Goal: Complete application form

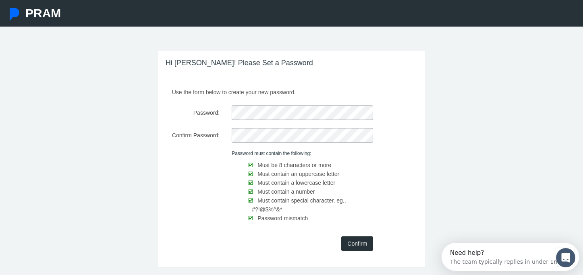
click at [356, 241] on input "Confirm" at bounding box center [357, 244] width 32 height 15
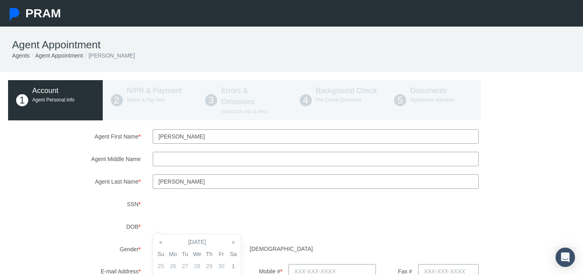
click at [252, 246] on div "[DEMOGRAPHIC_DATA] [DEMOGRAPHIC_DATA]" at bounding box center [364, 249] width 434 height 14
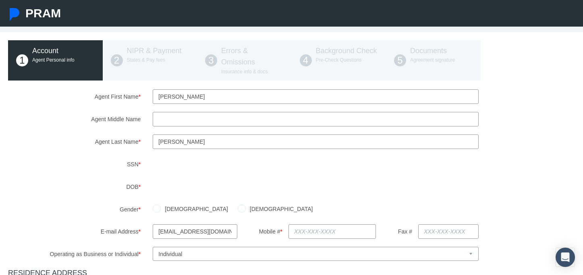
scroll to position [63, 0]
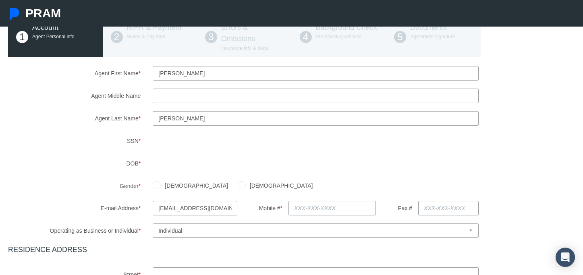
click at [238, 185] on input "[DEMOGRAPHIC_DATA]" at bounding box center [242, 185] width 8 height 8
radio input "true"
click at [306, 210] on input "text" at bounding box center [332, 208] width 87 height 15
click at [318, 207] on input "text" at bounding box center [332, 208] width 87 height 15
type input "608-695-2237"
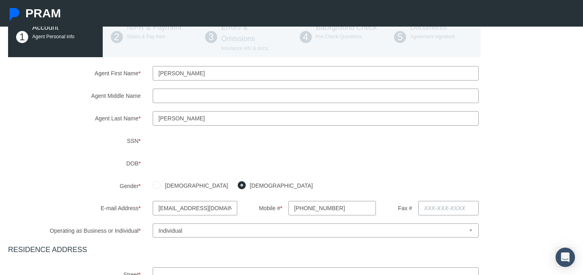
click at [348, 246] on h4 "RESIDENCE ADDRESS" at bounding box center [291, 250] width 567 height 9
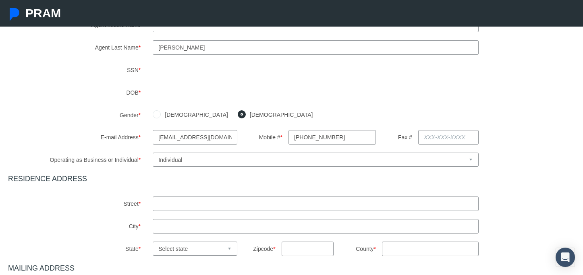
scroll to position [138, 0]
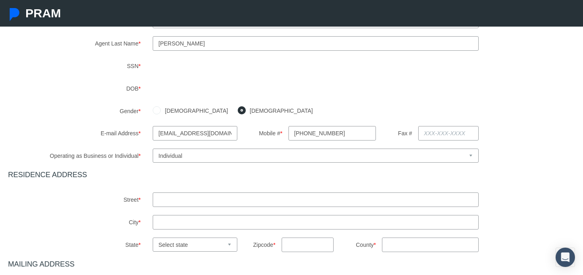
click at [220, 206] on input "text" at bounding box center [316, 200] width 326 height 15
type input "176 Landa Street 130"
type input "a"
type input "New Braunfels"
select select "TX"
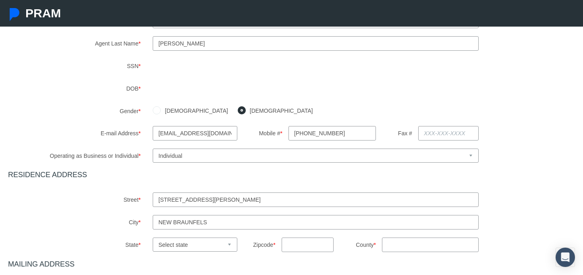
type input "78130"
type input "Texas"
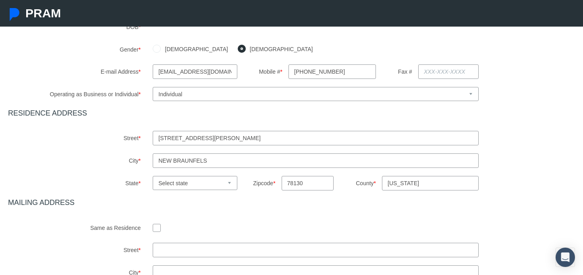
scroll to position [202, 0]
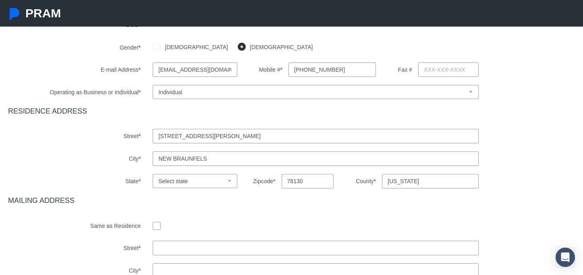
click at [167, 247] on input "text" at bounding box center [316, 248] width 326 height 15
type input "802 north division street"
type input "waunakee"
select select "WI"
type input "53597"
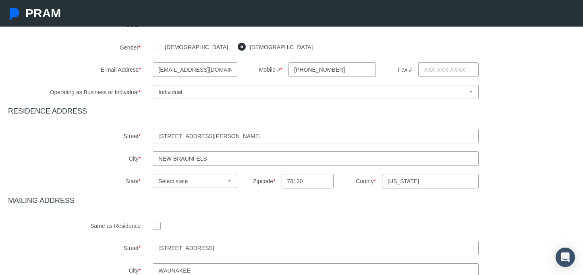
type input "WI"
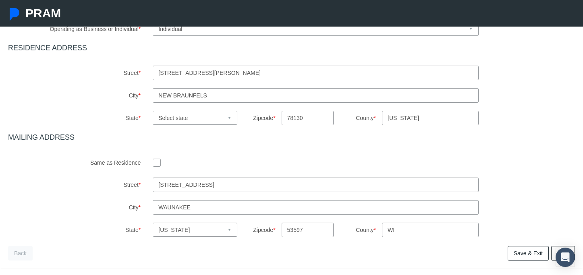
scroll to position [301, 0]
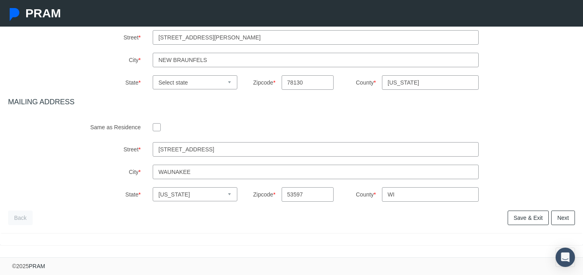
click at [529, 223] on link "Save & Exit" at bounding box center [528, 218] width 41 height 15
